Goal: Task Accomplishment & Management: Use online tool/utility

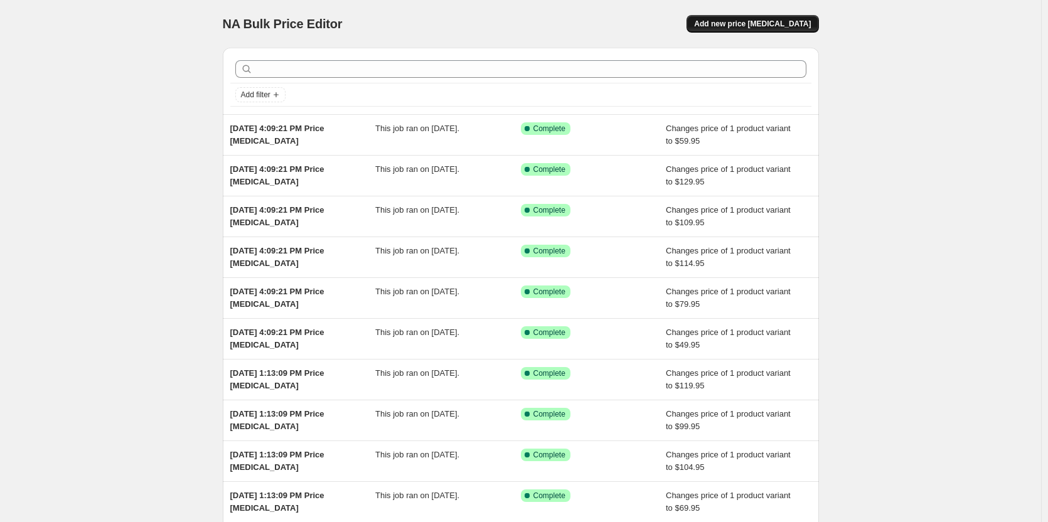
click at [785, 21] on span "Add new price [MEDICAL_DATA]" at bounding box center [752, 24] width 117 height 10
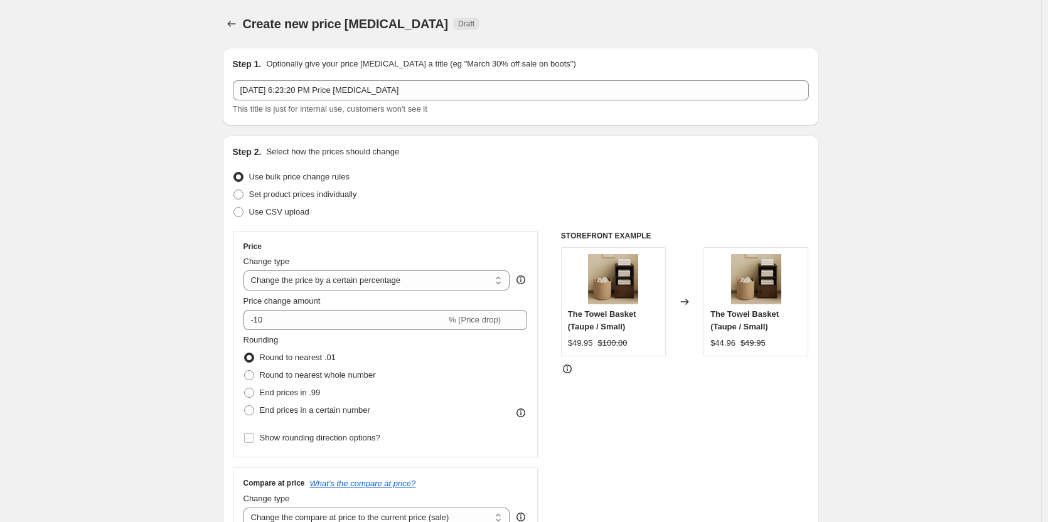
click at [347, 269] on div "Change type Change the price to a certain amount Change the price by a certain …" at bounding box center [377, 273] width 267 height 35
click at [350, 279] on select "Change the price to a certain amount Change the price by a certain amount Chang…" at bounding box center [377, 281] width 267 height 20
select select "to"
click at [246, 271] on select "Change the price to a certain amount Change the price by a certain amount Chang…" at bounding box center [377, 281] width 267 height 20
type input "80.00"
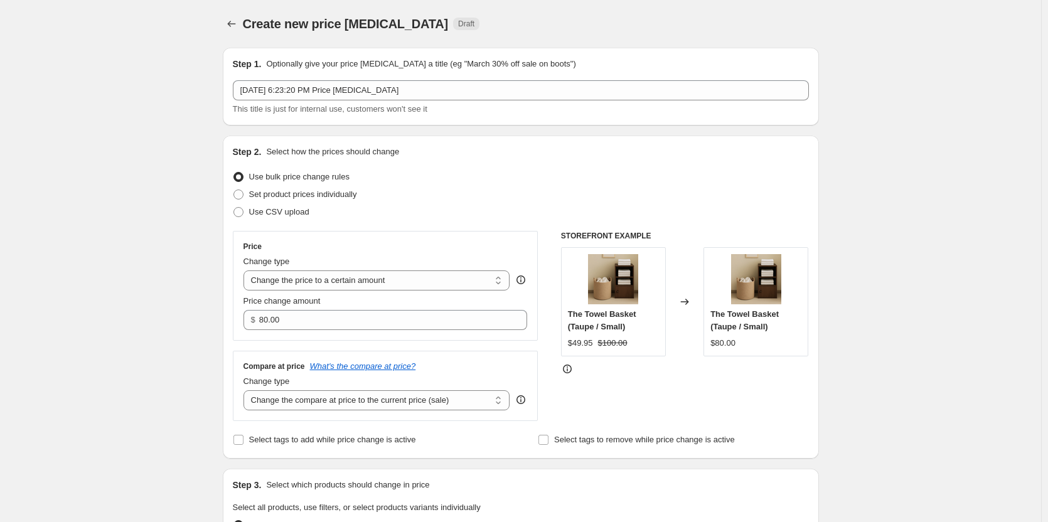
scroll to position [63, 0]
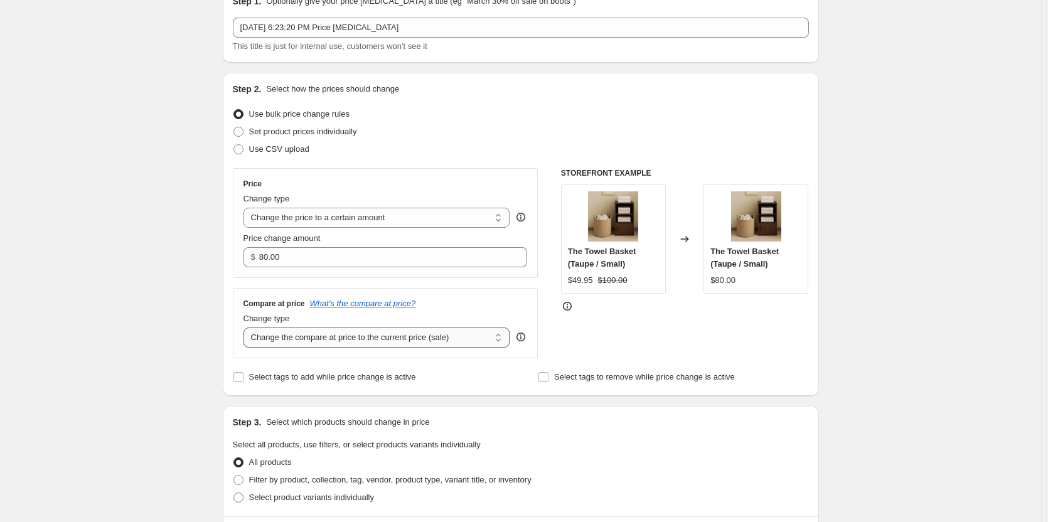
click at [365, 333] on select "Change the compare at price to the current price (sale) Change the compare at p…" at bounding box center [377, 338] width 267 height 20
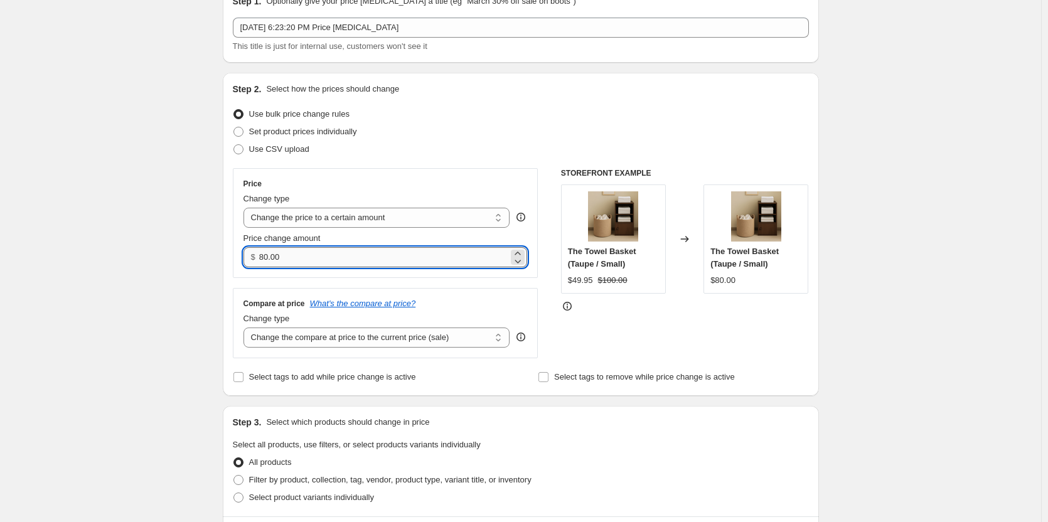
click at [375, 259] on input "80.00" at bounding box center [383, 257] width 249 height 20
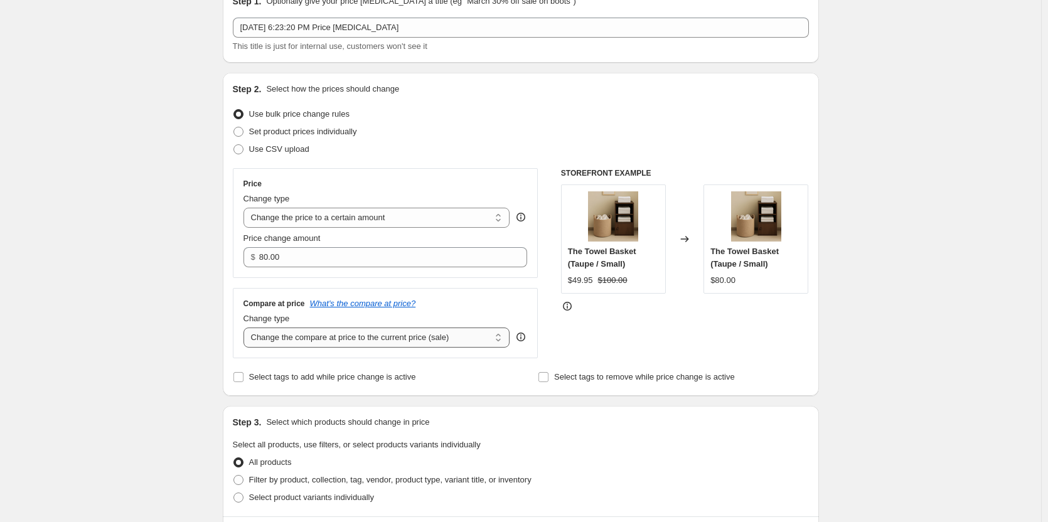
click at [366, 333] on select "Change the compare at price to the current price (sale) Change the compare at p…" at bounding box center [377, 338] width 267 height 20
select select "to"
click at [246, 328] on select "Change the compare at price to the current price (sale) Change the compare at p…" at bounding box center [377, 338] width 267 height 20
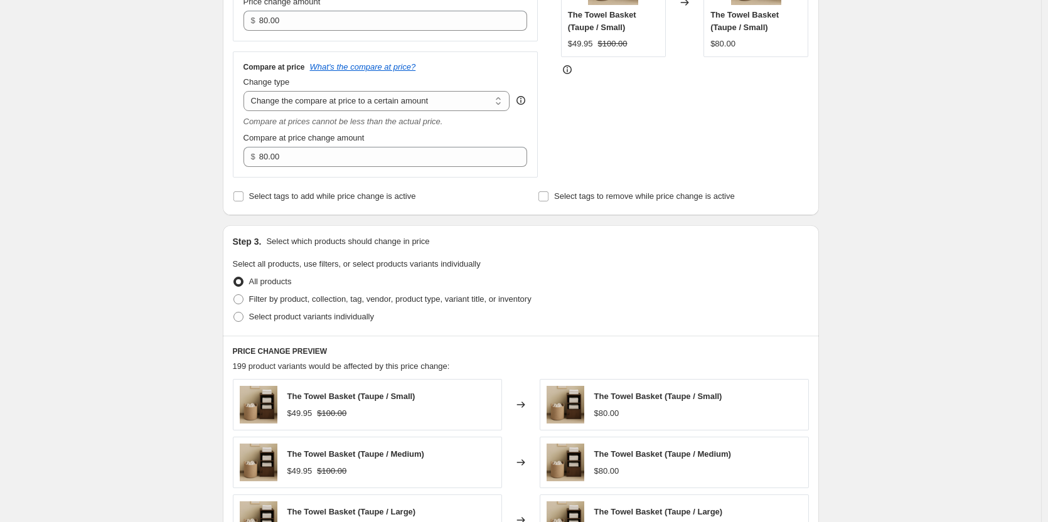
scroll to position [314, 0]
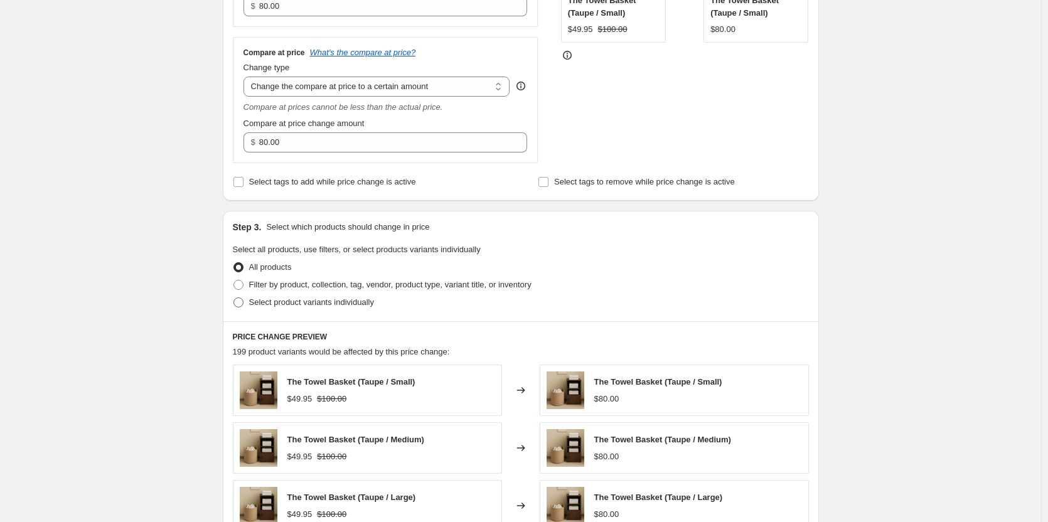
click at [282, 299] on span "Select product variants individually" at bounding box center [311, 302] width 125 height 9
click at [234, 298] on input "Select product variants individually" at bounding box center [234, 298] width 1 height 1
radio input "true"
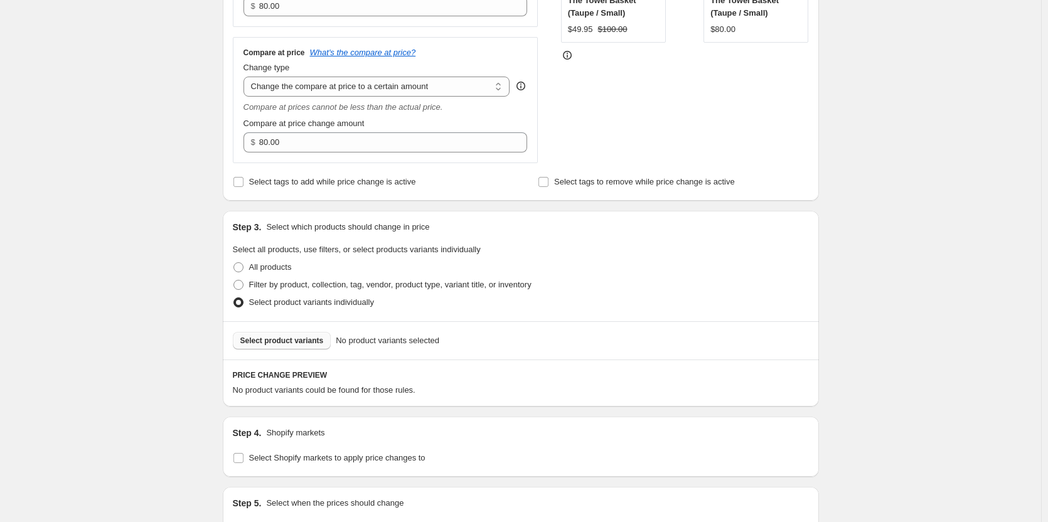
click at [298, 335] on button "Select product variants" at bounding box center [282, 341] width 99 height 18
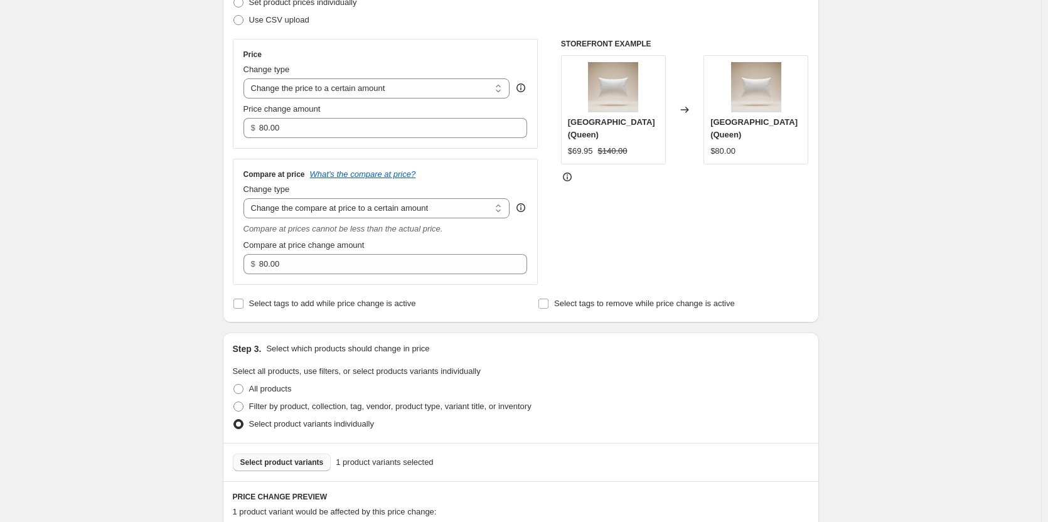
scroll to position [188, 0]
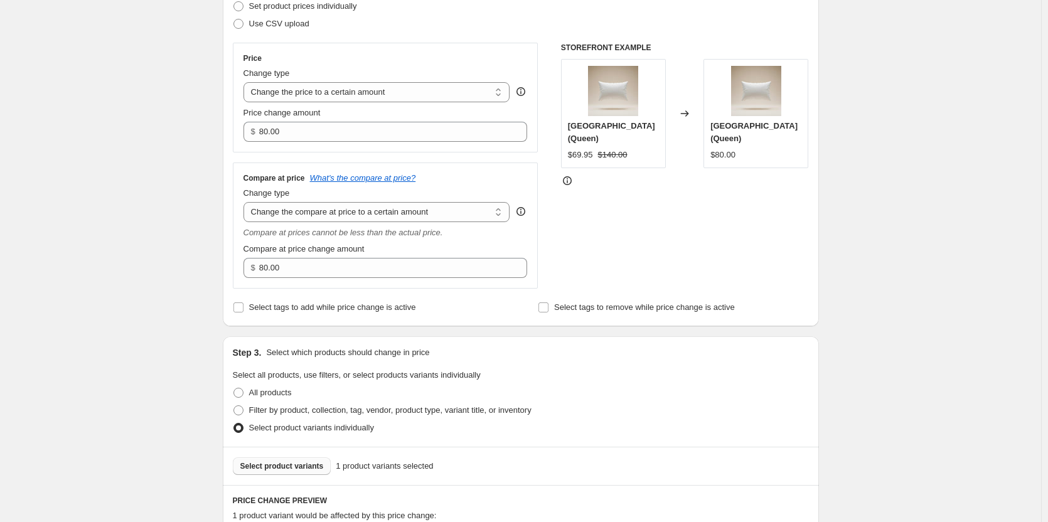
click at [308, 121] on div "Price change amount $ 80.00" at bounding box center [386, 124] width 284 height 35
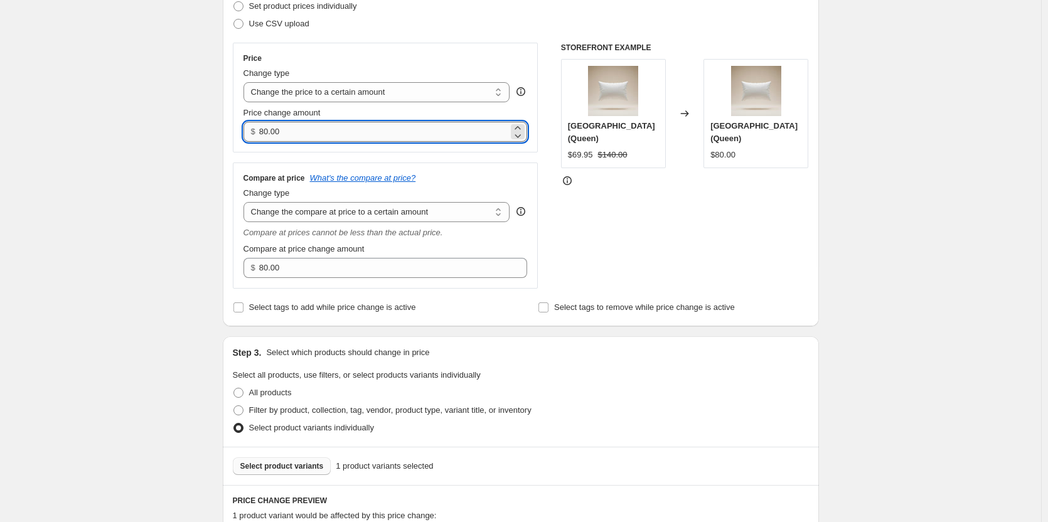
click at [310, 127] on input "80.00" at bounding box center [383, 132] width 249 height 20
click at [310, 128] on input "80.00" at bounding box center [383, 132] width 249 height 20
paste input "69.95"
type input "69.95"
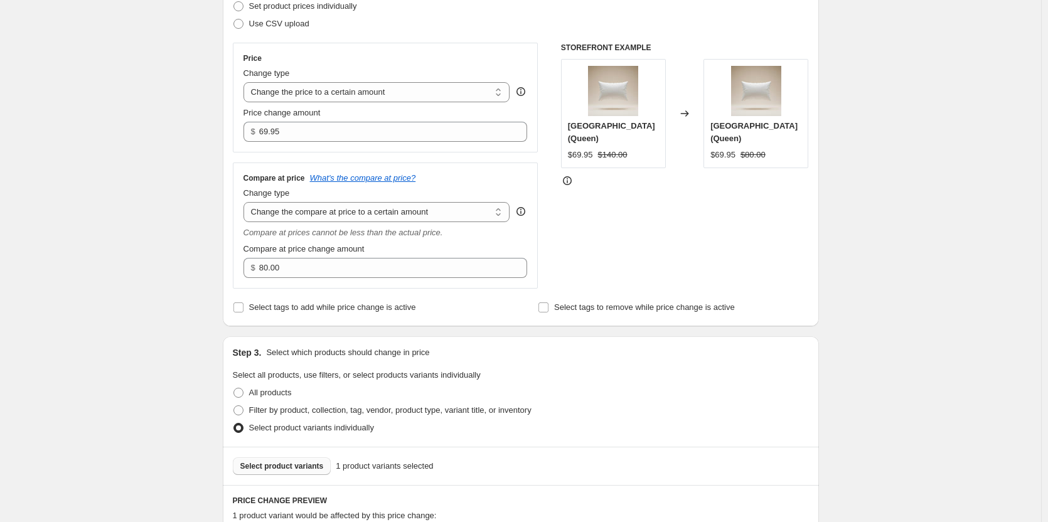
click at [360, 281] on div "Compare at price What's the compare at price? Change type Change the compare at…" at bounding box center [386, 226] width 306 height 126
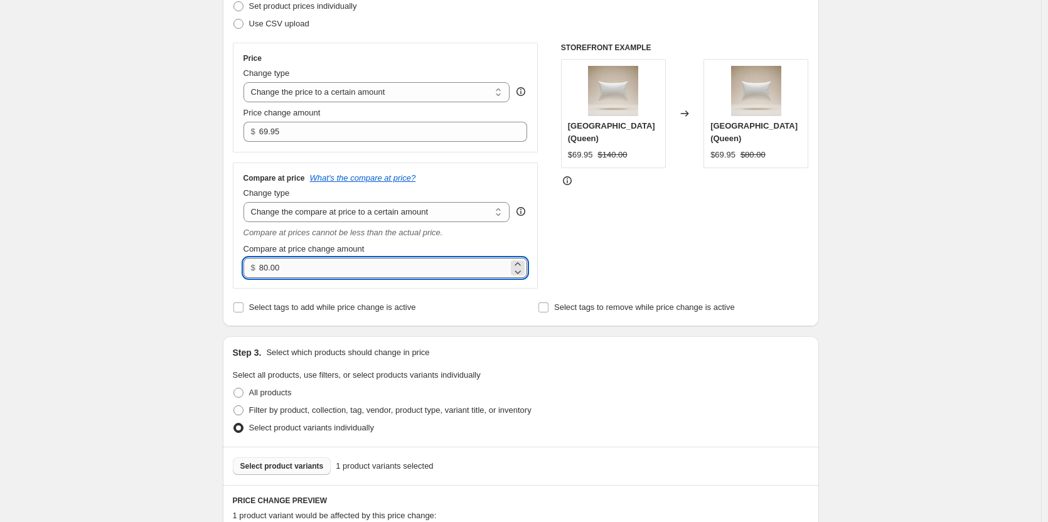
click at [360, 267] on input "80.00" at bounding box center [383, 268] width 249 height 20
type input "120.00"
click at [706, 347] on div "Step 3. Select which products should change in price" at bounding box center [521, 353] width 576 height 13
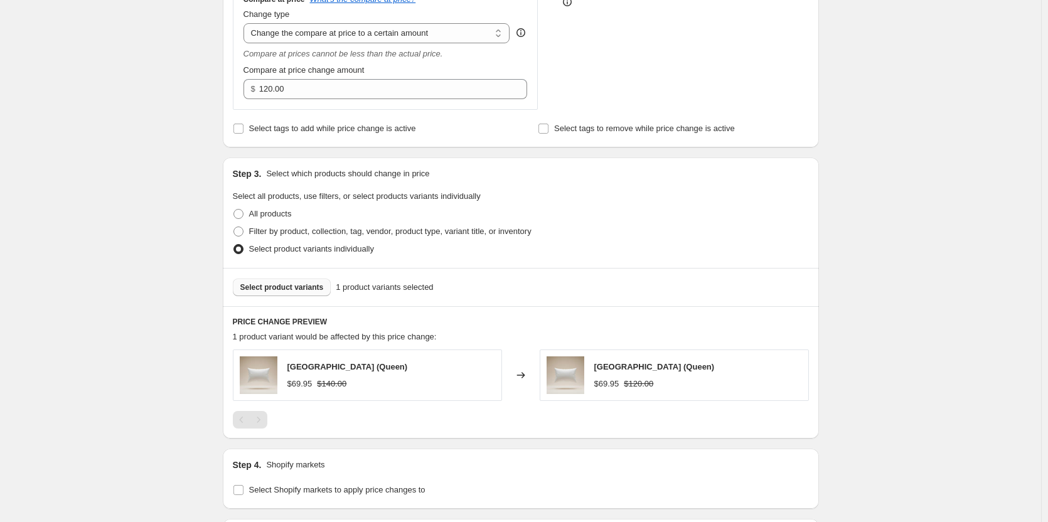
scroll to position [502, 0]
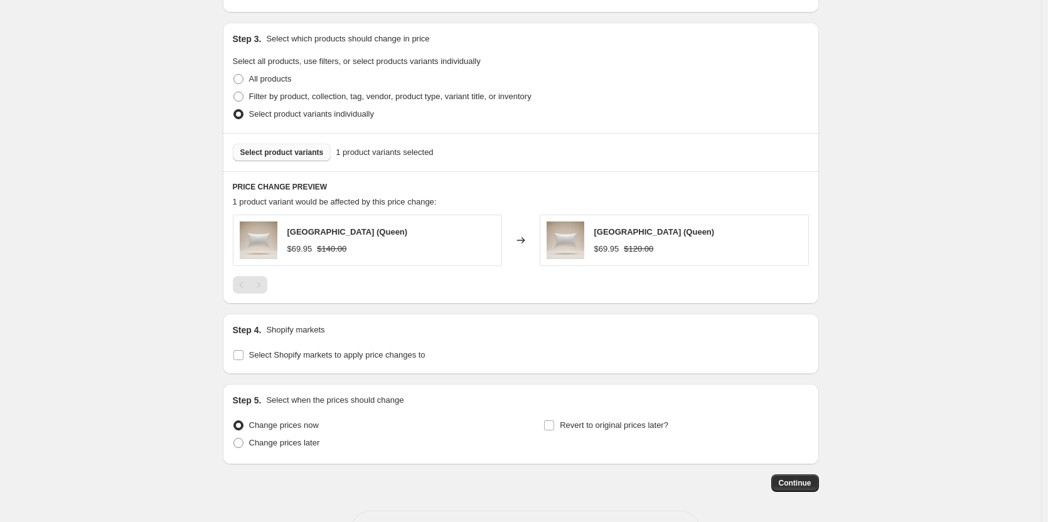
click at [808, 474] on div "Step 1. Optionally give your price [MEDICAL_DATA] a title (eg "March 30% off sa…" at bounding box center [516, 13] width 606 height 957
click at [809, 483] on span "Continue" at bounding box center [795, 483] width 33 height 10
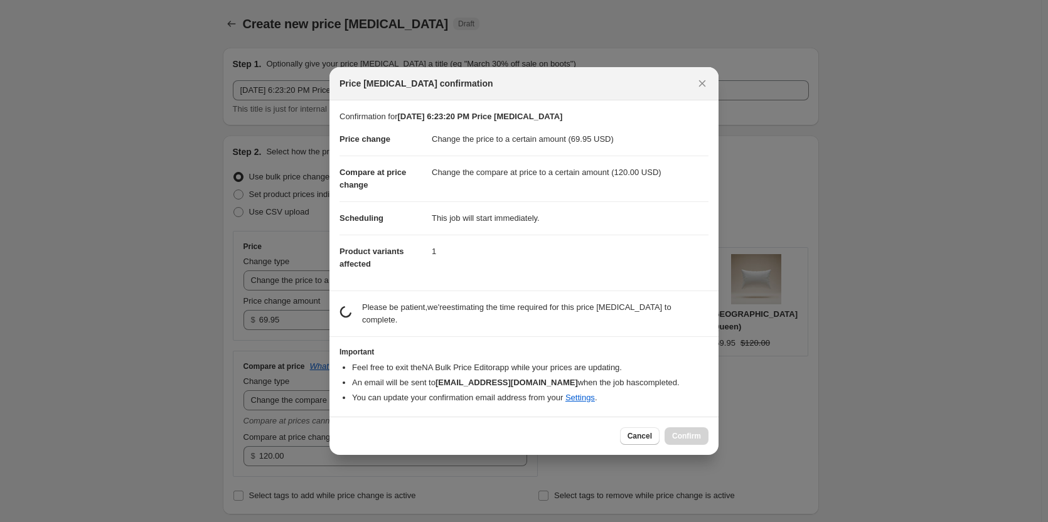
scroll to position [0, 0]
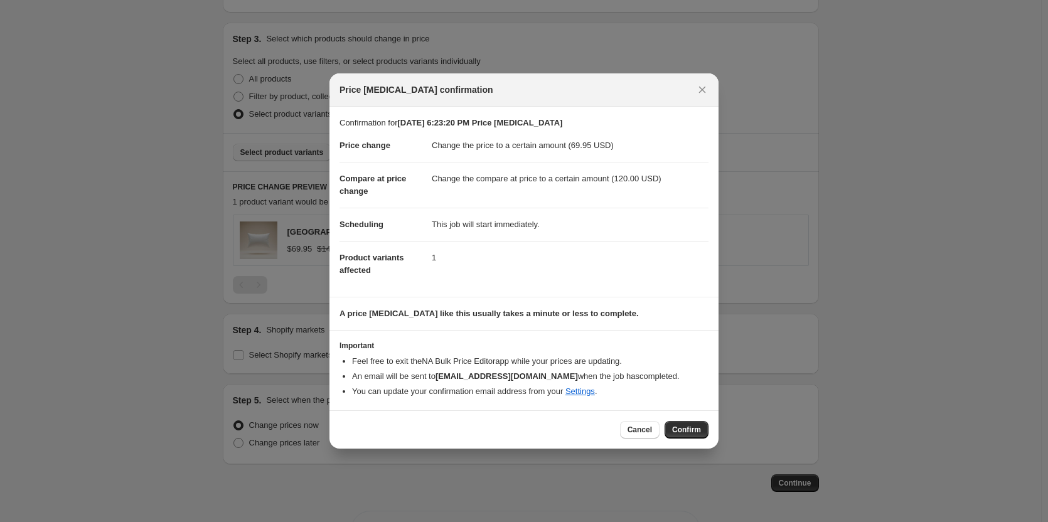
click at [694, 419] on div "Cancel Confirm" at bounding box center [524, 430] width 389 height 38
click at [694, 426] on span "Confirm" at bounding box center [686, 430] width 29 height 10
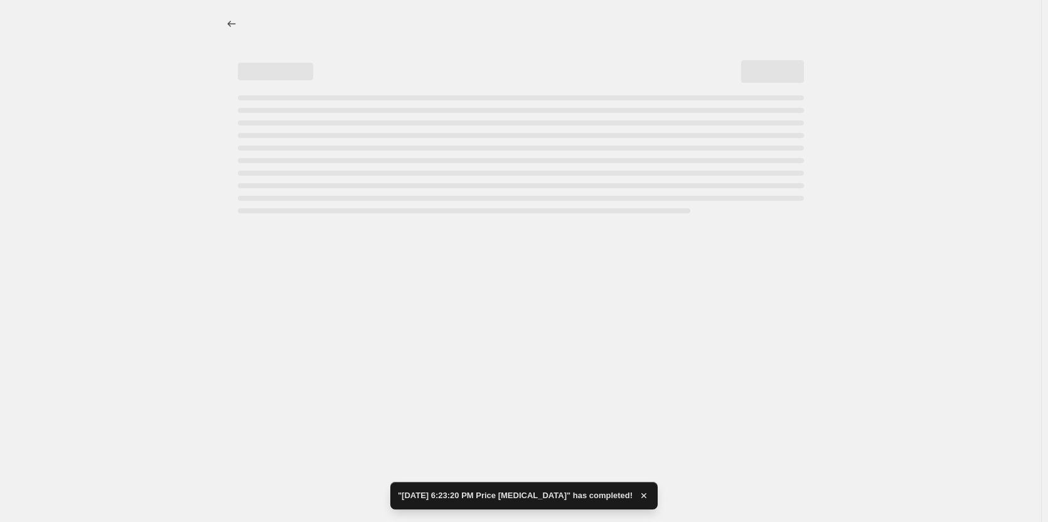
select select "to"
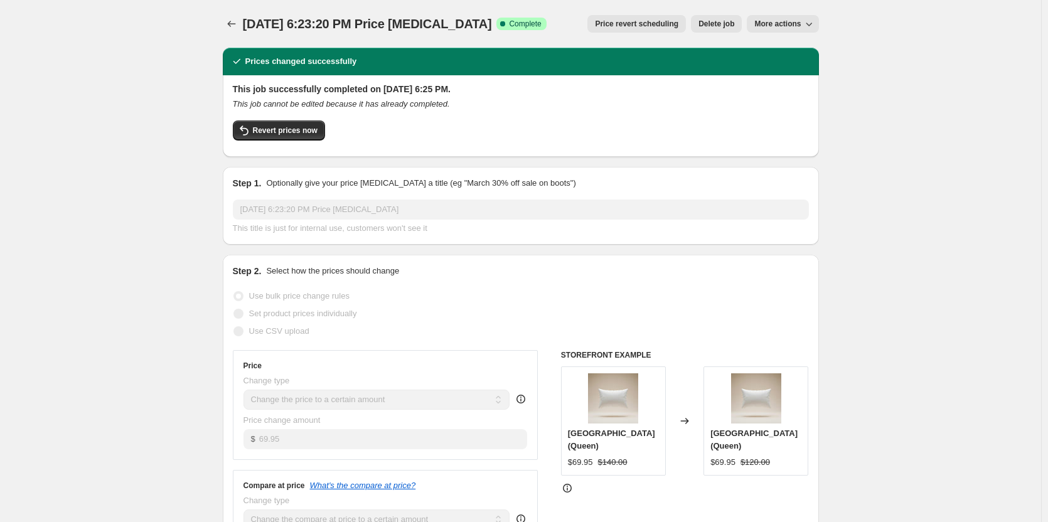
click at [227, 21] on button "Price change jobs" at bounding box center [232, 24] width 18 height 18
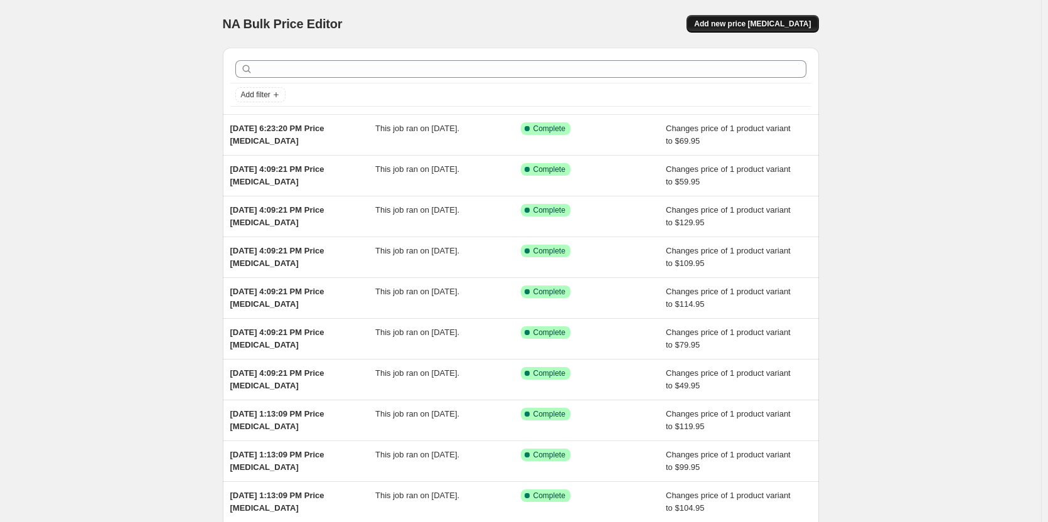
click at [738, 18] on button "Add new price [MEDICAL_DATA]" at bounding box center [753, 24] width 132 height 18
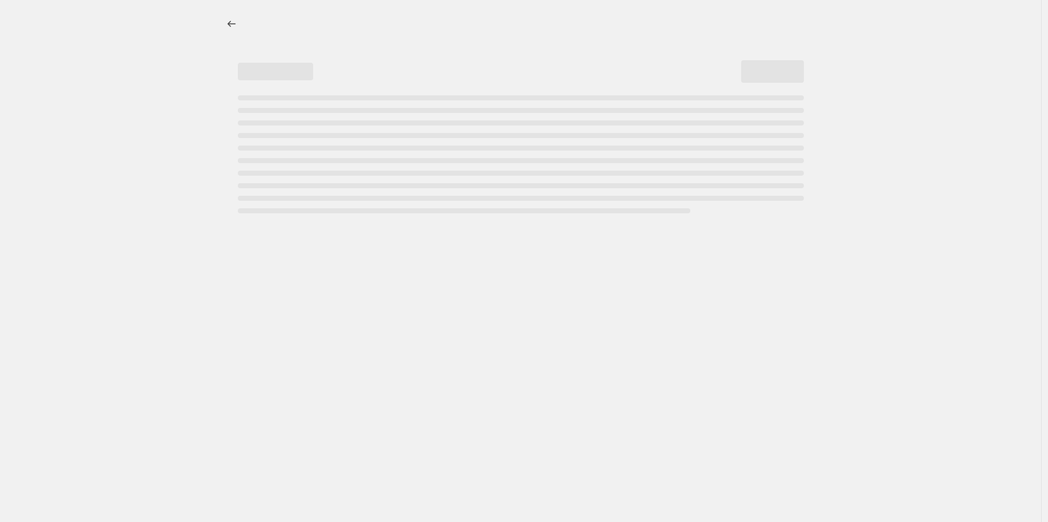
select select "percentage"
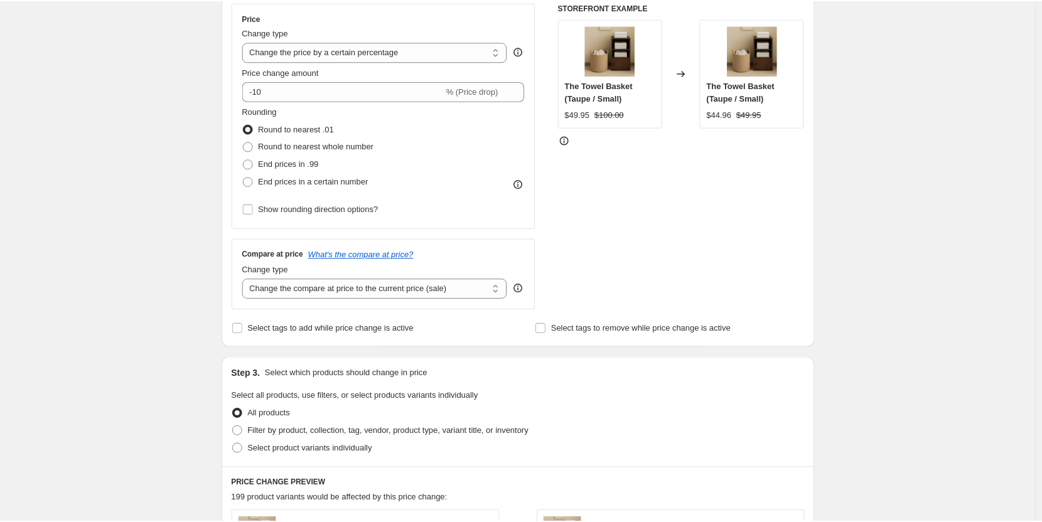
scroll to position [251, 0]
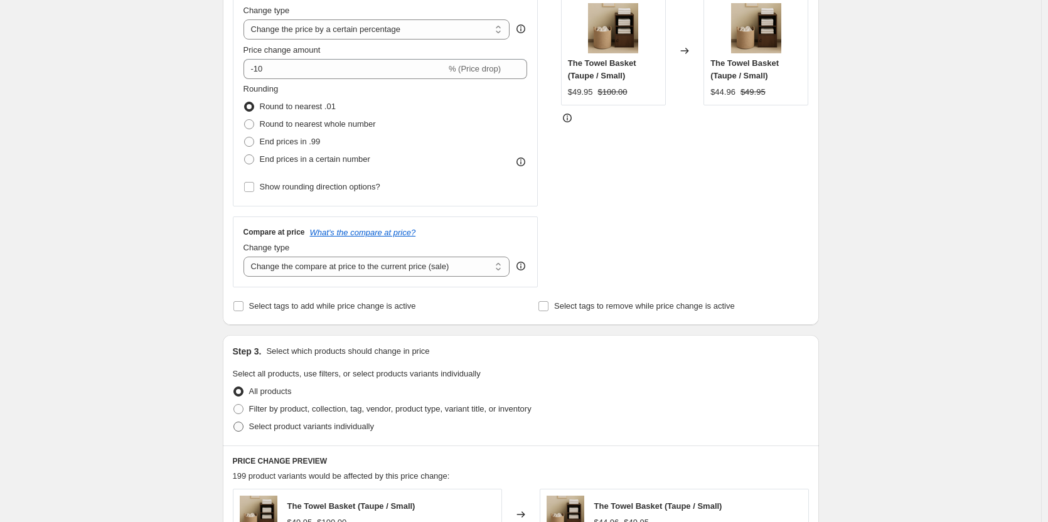
click at [239, 425] on span at bounding box center [239, 427] width 10 height 10
click at [234, 423] on input "Select product variants individually" at bounding box center [234, 422] width 1 height 1
radio input "true"
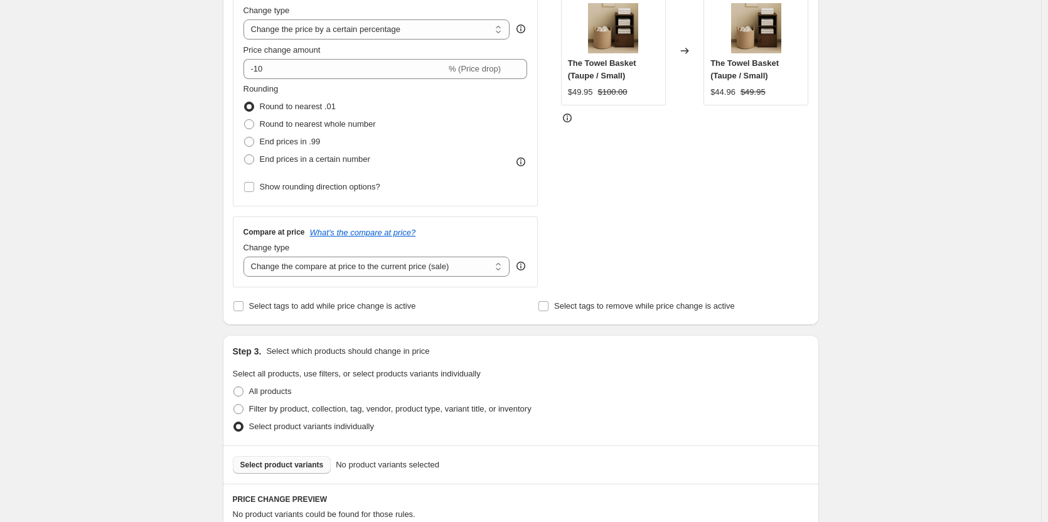
click at [298, 461] on span "Select product variants" at bounding box center [281, 465] width 83 height 10
